Goal: Navigation & Orientation: Find specific page/section

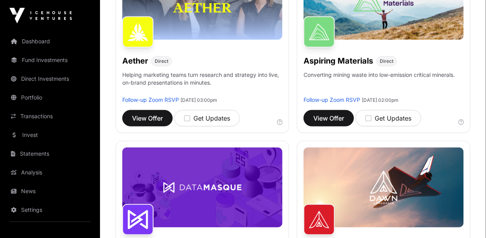
scroll to position [176, 0]
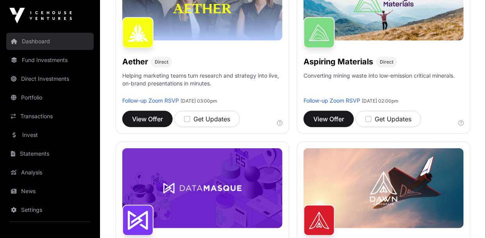
click at [21, 40] on link "Dashboard" at bounding box center [50, 41] width 88 height 17
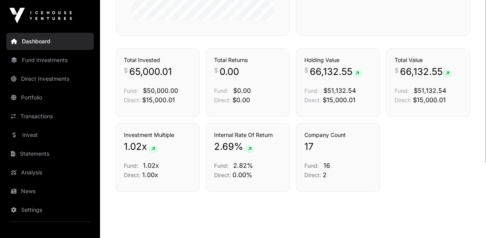
scroll to position [533, 0]
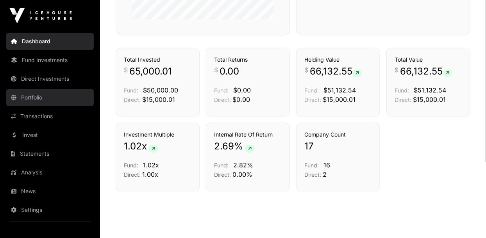
click at [21, 96] on link "Portfolio" at bounding box center [50, 97] width 88 height 17
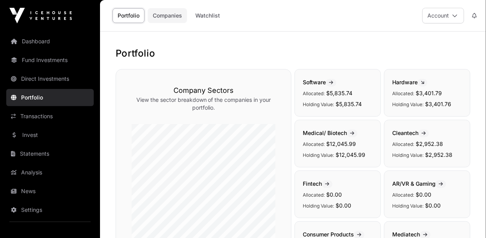
click at [159, 20] on link "Companies" at bounding box center [167, 15] width 39 height 15
click at [157, 19] on link "Companies" at bounding box center [167, 15] width 39 height 15
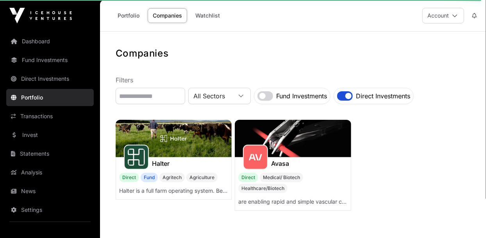
scroll to position [3, 0]
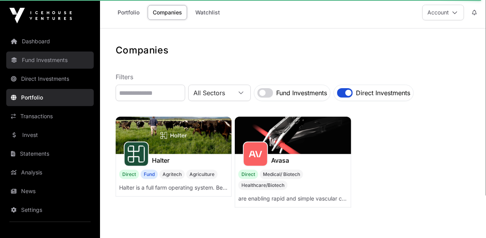
click at [23, 59] on link "Fund Investments" at bounding box center [50, 60] width 88 height 17
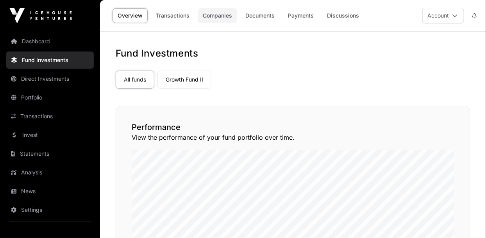
click at [213, 16] on link "Companies" at bounding box center [217, 15] width 39 height 15
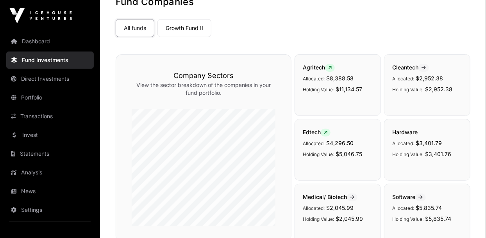
scroll to position [52, 0]
click at [317, 88] on span "Holding Value:" at bounding box center [318, 89] width 31 height 6
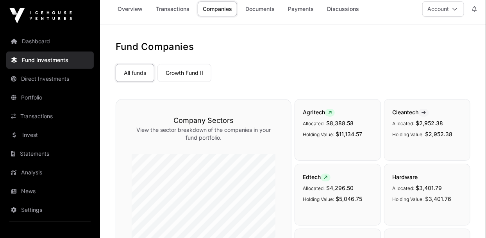
scroll to position [0, 0]
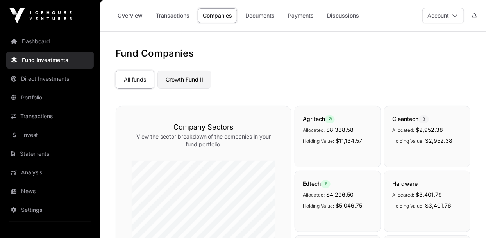
click at [172, 81] on link "Growth Fund II" at bounding box center [184, 80] width 54 height 18
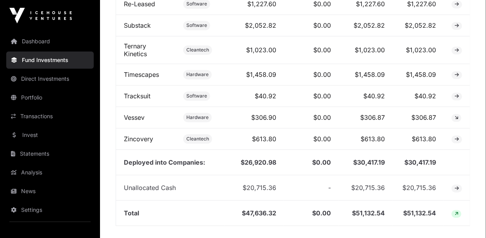
scroll to position [604, 0]
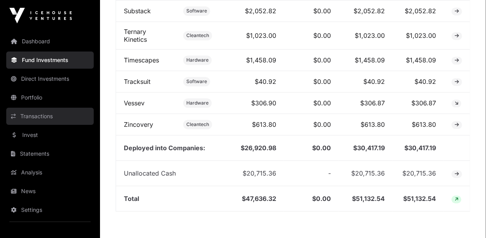
click at [30, 116] on link "Transactions" at bounding box center [50, 116] width 88 height 17
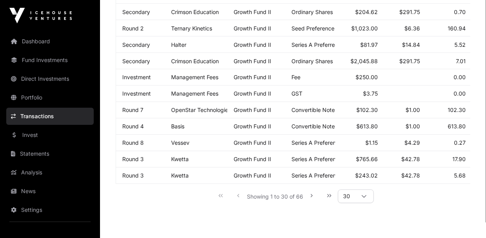
scroll to position [473, 0]
click at [353, 199] on span "30" at bounding box center [346, 195] width 16 height 13
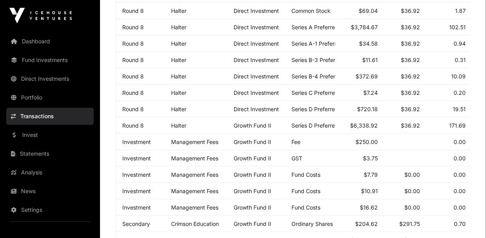
scroll to position [261, 0]
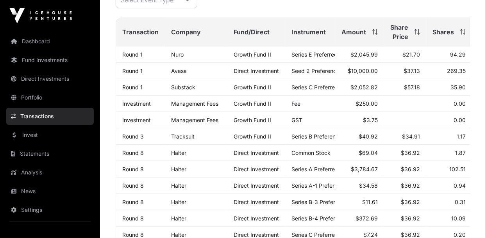
scroll to position [118, 0]
